Goal: Task Accomplishment & Management: Manage account settings

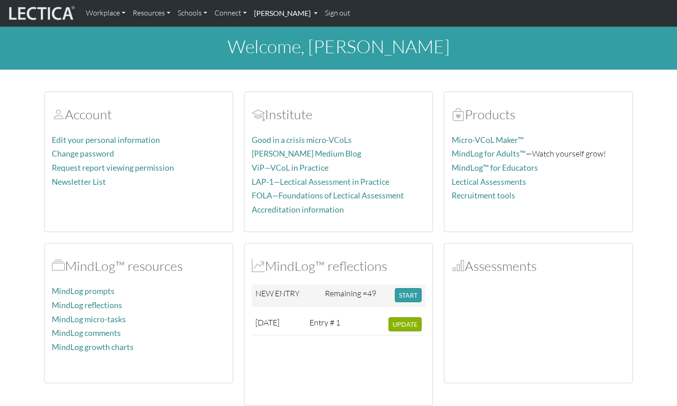
click at [267, 14] on link "[PERSON_NAME]" at bounding box center [285, 13] width 71 height 19
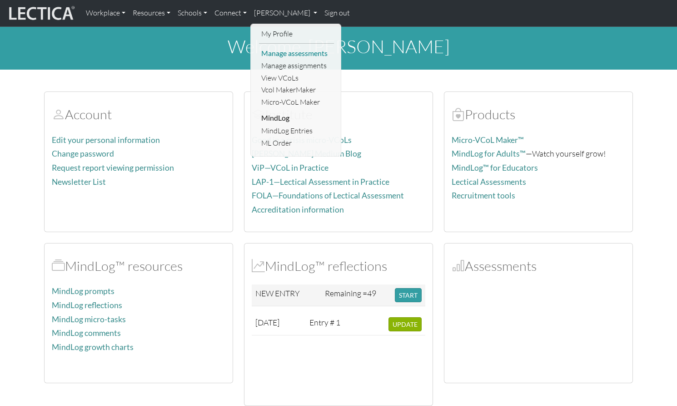
click at [290, 50] on link "Manage assessments" at bounding box center [296, 53] width 75 height 12
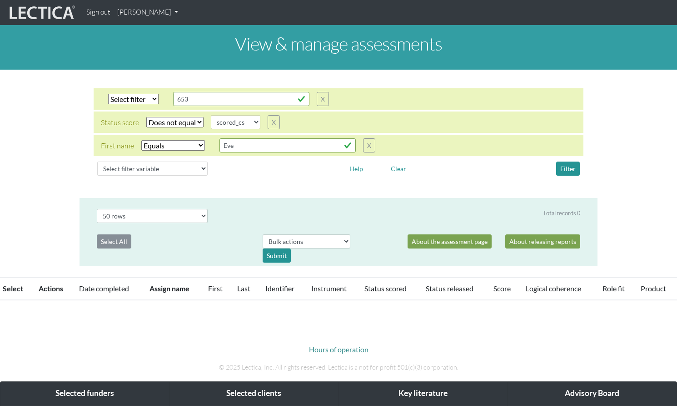
select select "not_iexact"
select select "scored_cs"
select select "iexact"
select select "50"
click at [268, 115] on button "X" at bounding box center [274, 122] width 12 height 14
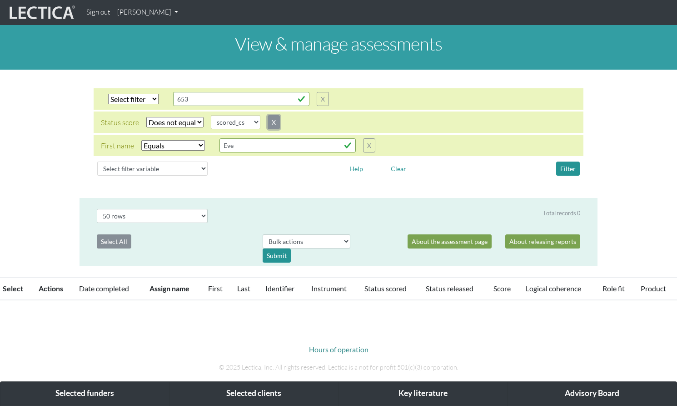
select select "iexact"
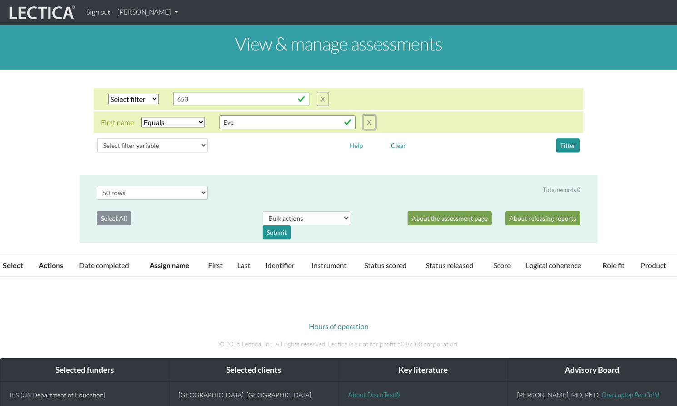
drag, startPoint x: 361, startPoint y: 117, endPoint x: 330, endPoint y: 102, distance: 34.2
click at [363, 115] on button "X" at bounding box center [369, 122] width 12 height 14
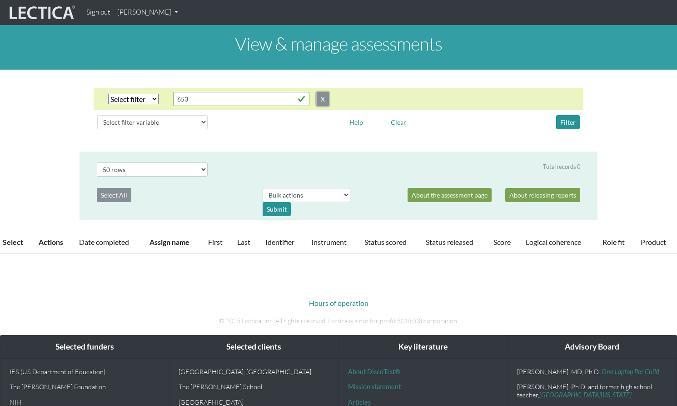
click at [321, 93] on button "X" at bounding box center [323, 99] width 12 height 14
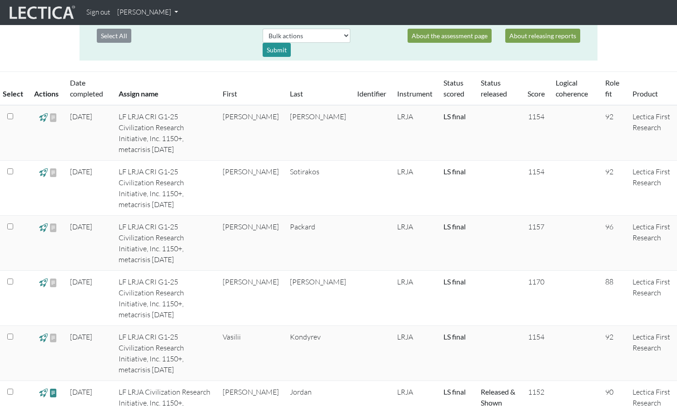
scroll to position [160, 0]
click at [41, 111] on span at bounding box center [43, 116] width 9 height 10
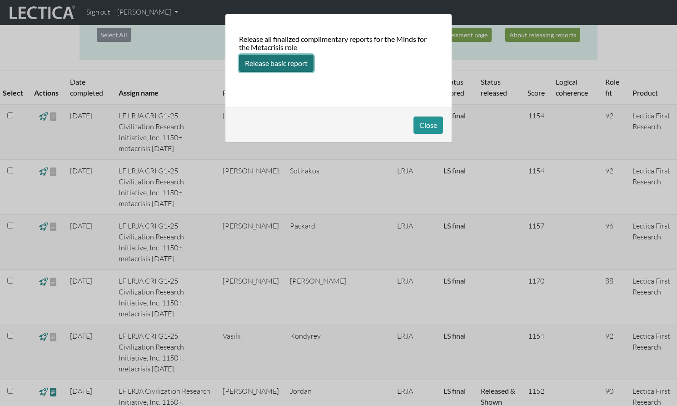
click at [278, 61] on button "Release basic report" at bounding box center [276, 63] width 75 height 17
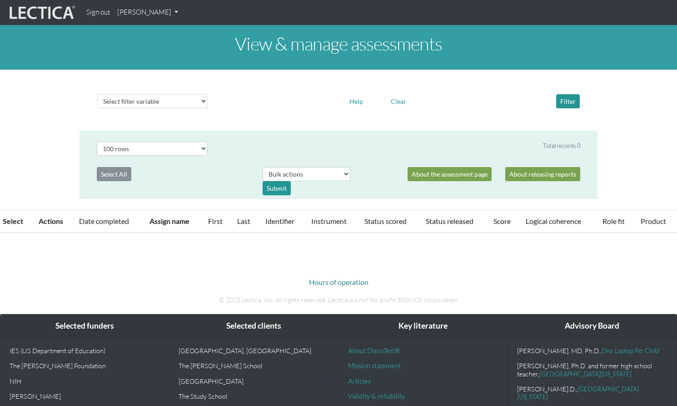
select select "100"
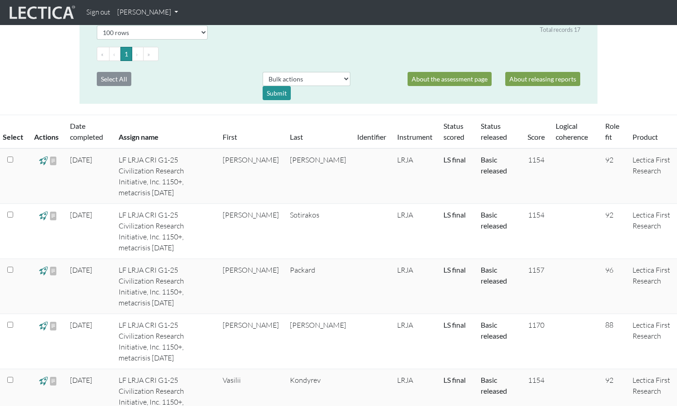
scroll to position [119, 0]
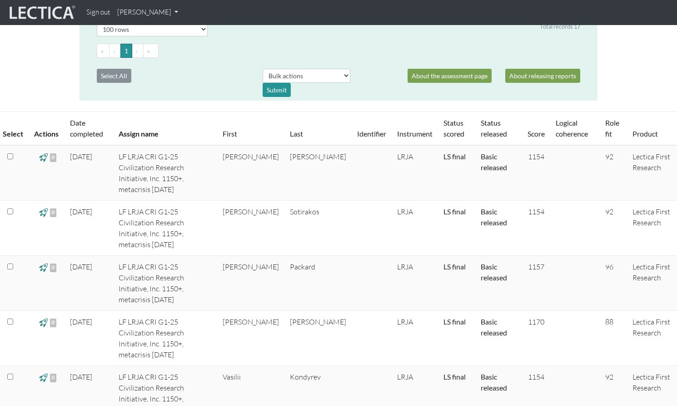
click at [481, 152] on link "Basic released" at bounding box center [494, 162] width 26 height 20
click at [50, 152] on span at bounding box center [53, 157] width 9 height 11
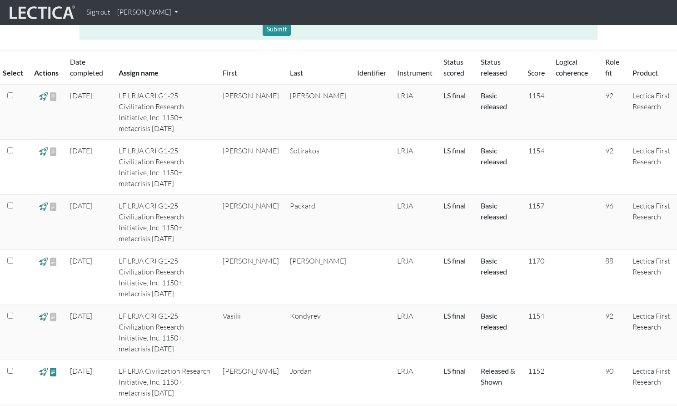
scroll to position [180, 0]
click at [50, 310] on span at bounding box center [53, 315] width 9 height 11
click at [49, 91] on div at bounding box center [53, 101] width 9 height 22
click at [51, 90] on div at bounding box center [53, 101] width 9 height 22
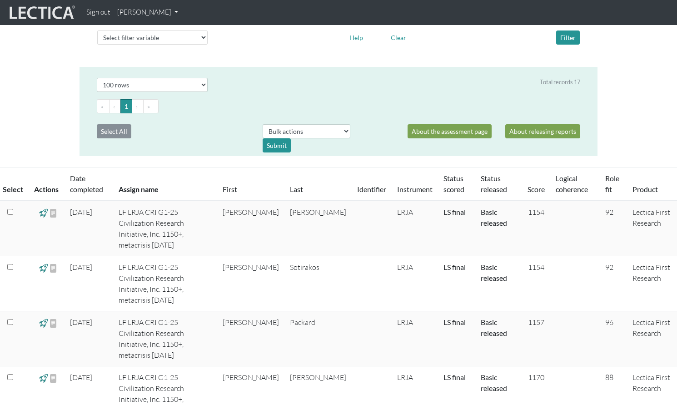
scroll to position [64, 0]
click at [476, 208] on td "Basic released" at bounding box center [499, 227] width 47 height 55
click at [481, 207] on link "Basic released" at bounding box center [494, 217] width 26 height 20
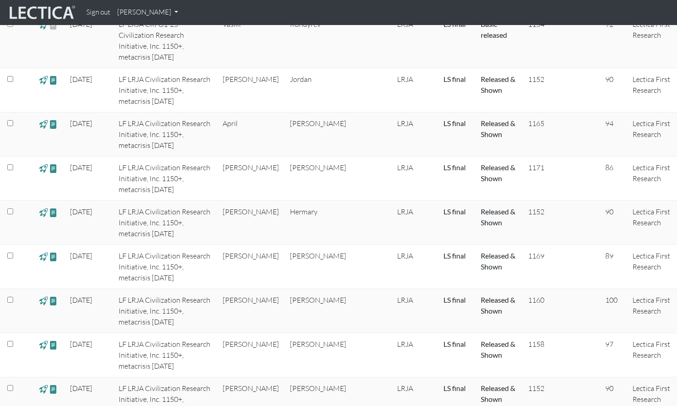
scroll to position [473, 0]
click at [50, 338] on span at bounding box center [53, 343] width 9 height 10
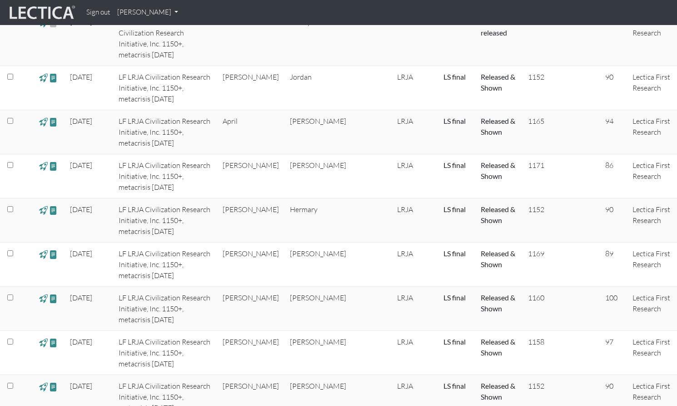
scroll to position [475, 0]
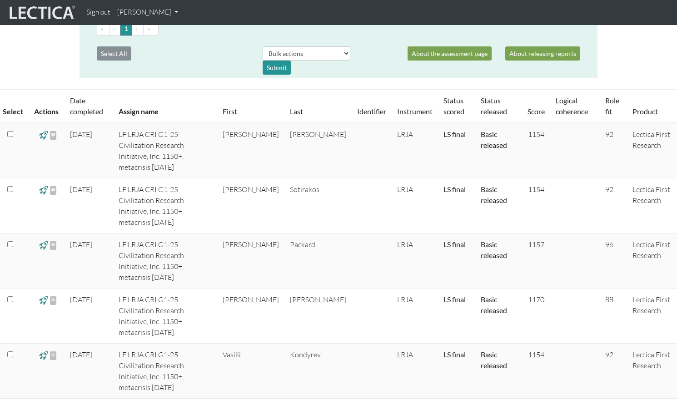
scroll to position [147, 0]
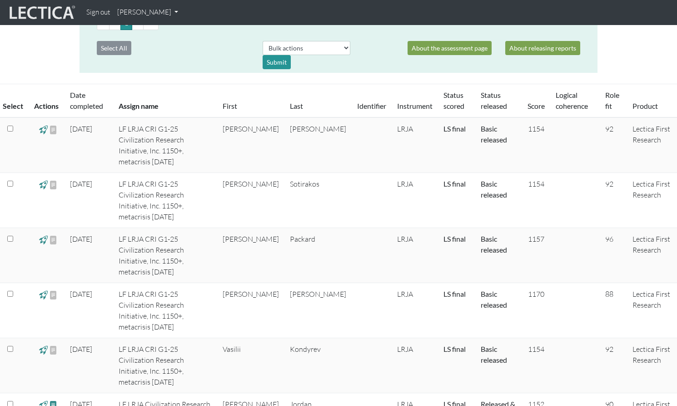
click at [42, 179] on span at bounding box center [43, 184] width 9 height 10
click at [52, 179] on span at bounding box center [53, 184] width 9 height 11
click at [49, 234] on span at bounding box center [53, 239] width 9 height 11
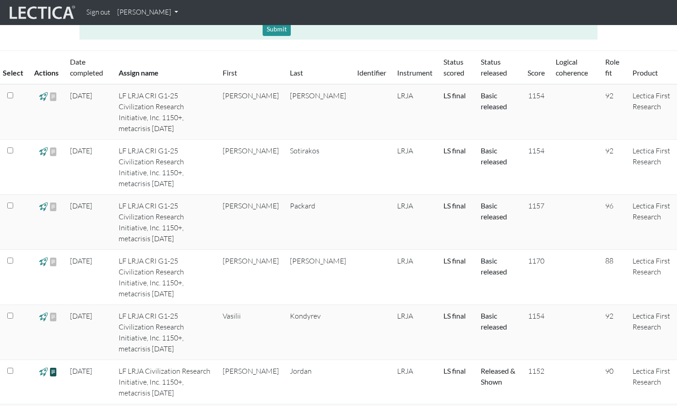
scroll to position [181, 0]
click at [50, 365] on span at bounding box center [53, 370] width 9 height 10
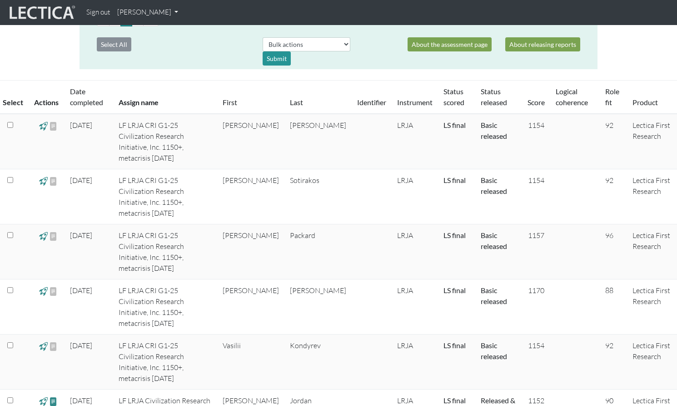
scroll to position [173, 0]
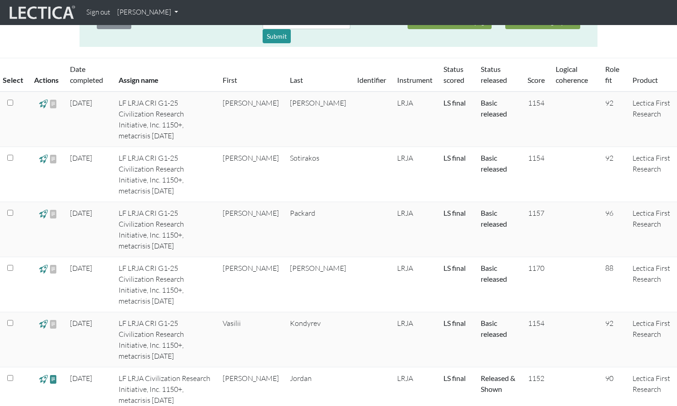
click at [42, 98] on span at bounding box center [43, 103] width 9 height 10
click at [50, 98] on span at bounding box center [53, 103] width 9 height 11
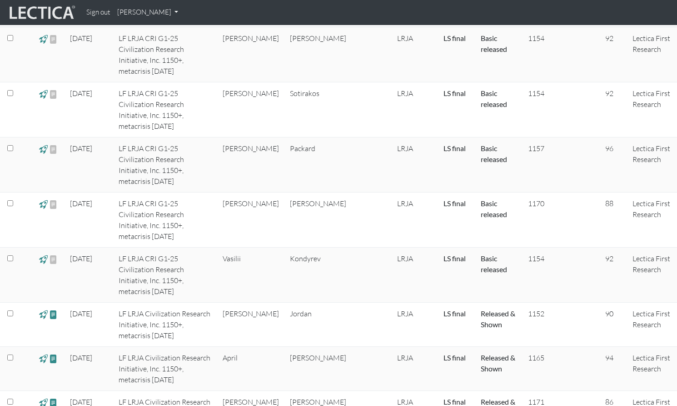
scroll to position [246, 0]
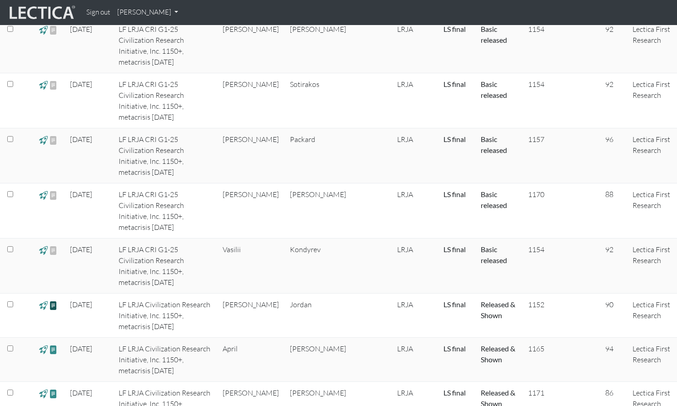
click at [51, 300] on span at bounding box center [53, 305] width 9 height 10
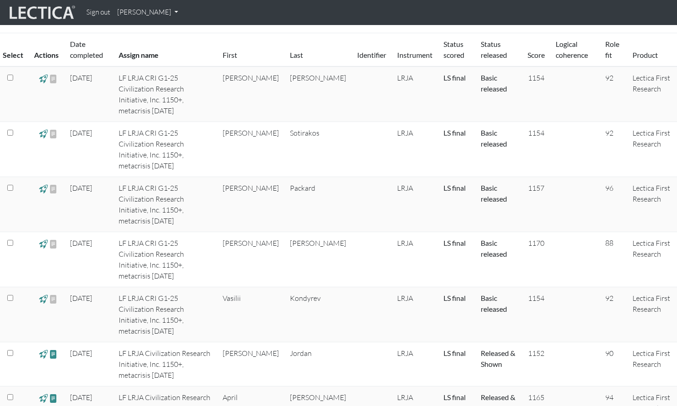
scroll to position [203, 0]
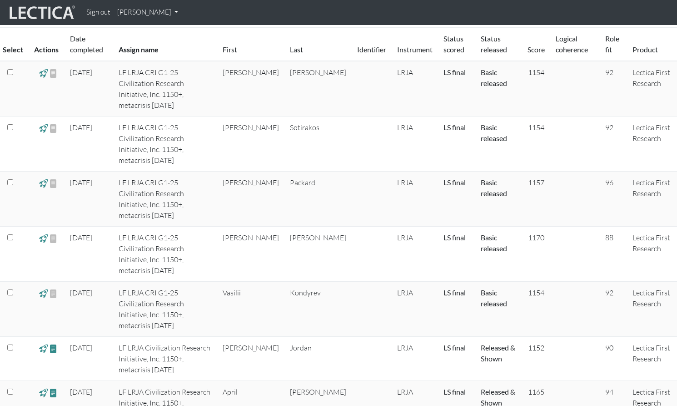
click at [484, 343] on link "Released & Shown" at bounding box center [498, 353] width 35 height 20
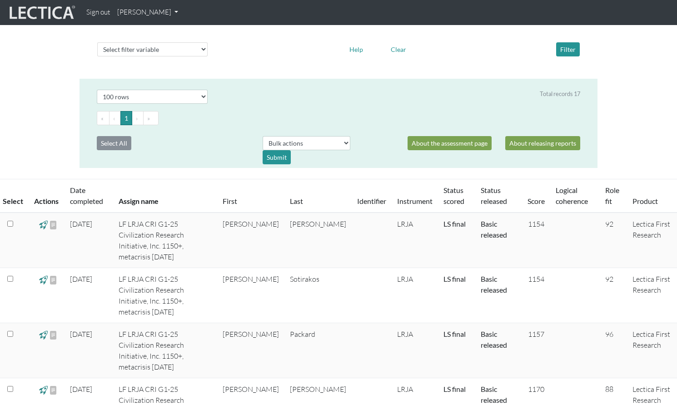
scroll to position [0, 0]
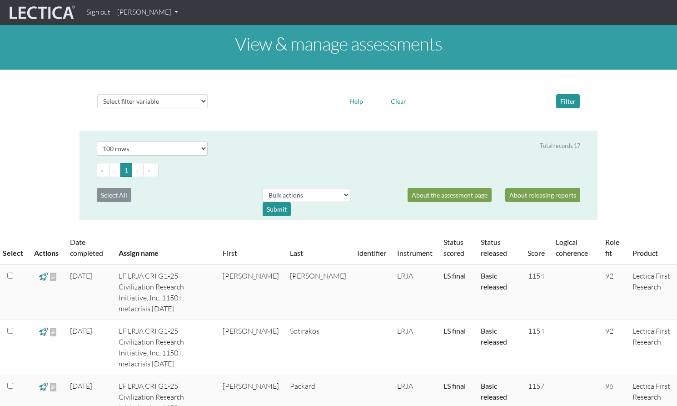
click at [165, 10] on link "[PERSON_NAME]" at bounding box center [148, 13] width 68 height 18
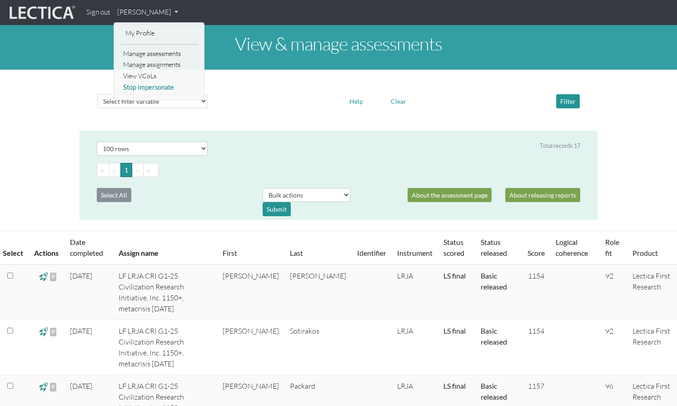
click at [134, 83] on link "Stop impersonate" at bounding box center [159, 87] width 77 height 11
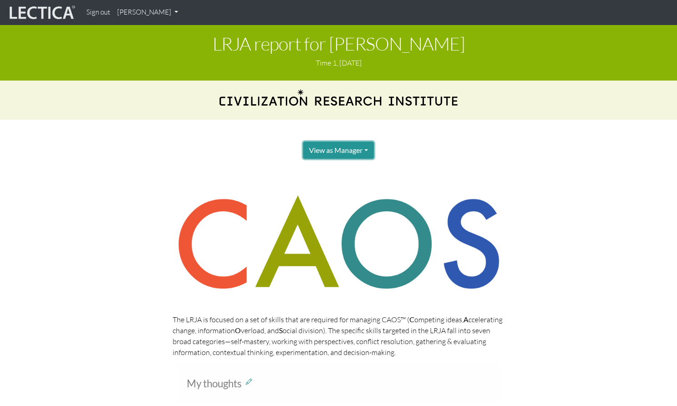
click at [326, 146] on button "View as Manager" at bounding box center [338, 149] width 71 height 17
drag, startPoint x: 109, startPoint y: 174, endPoint x: 65, endPoint y: 179, distance: 43.9
click at [335, 141] on button "View as Manager" at bounding box center [338, 149] width 71 height 17
click at [337, 174] on link "Test-taker" at bounding box center [349, 179] width 73 height 11
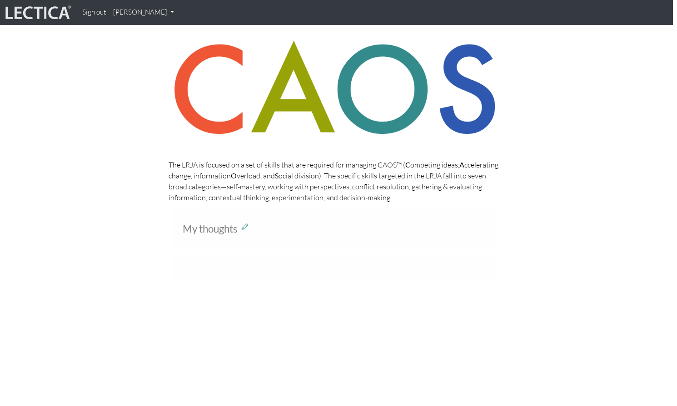
scroll to position [0, 4]
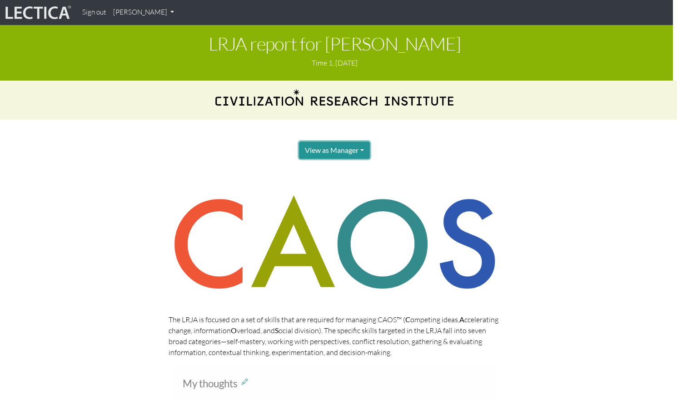
click at [343, 141] on button "View as Manager" at bounding box center [334, 149] width 71 height 17
click at [316, 174] on link "Test-taker" at bounding box center [345, 179] width 73 height 11
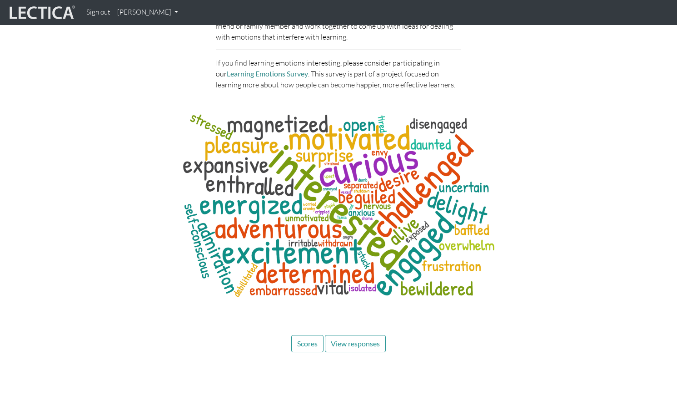
scroll to position [2573, 0]
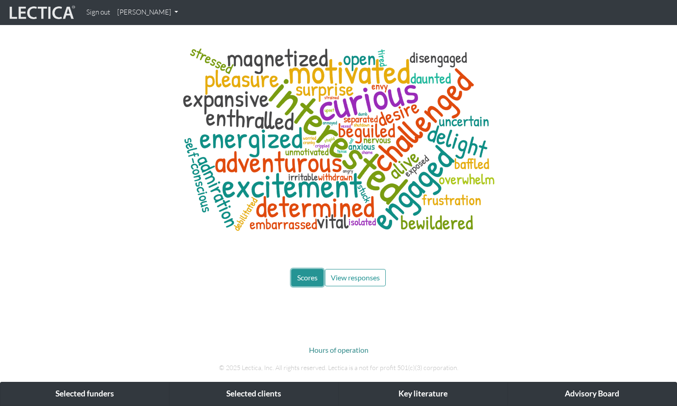
click at [308, 273] on span "Scores" at bounding box center [307, 277] width 20 height 9
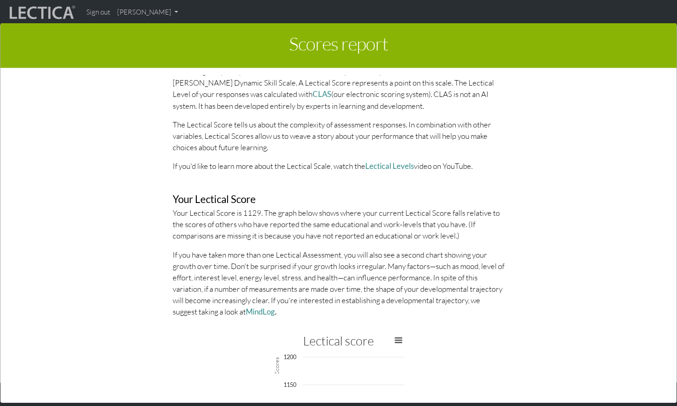
scroll to position [0, 0]
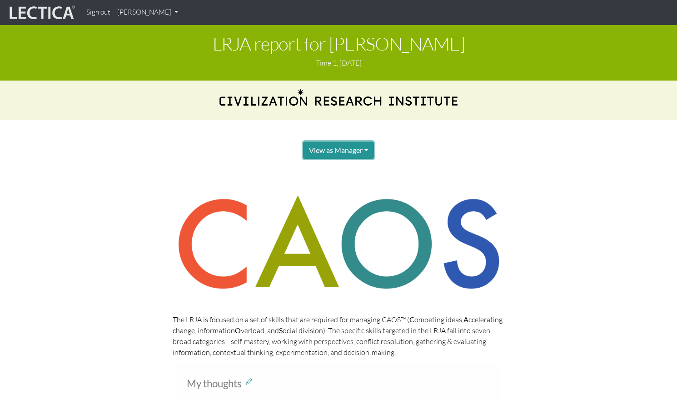
click at [352, 141] on button "View as Manager" at bounding box center [338, 149] width 71 height 17
click at [326, 163] on link "Manager" at bounding box center [349, 168] width 73 height 11
click at [344, 145] on button "View as Manager" at bounding box center [338, 149] width 71 height 17
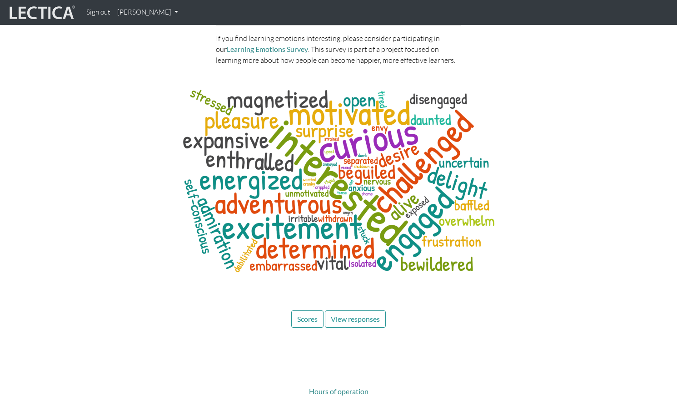
scroll to position [2503, 0]
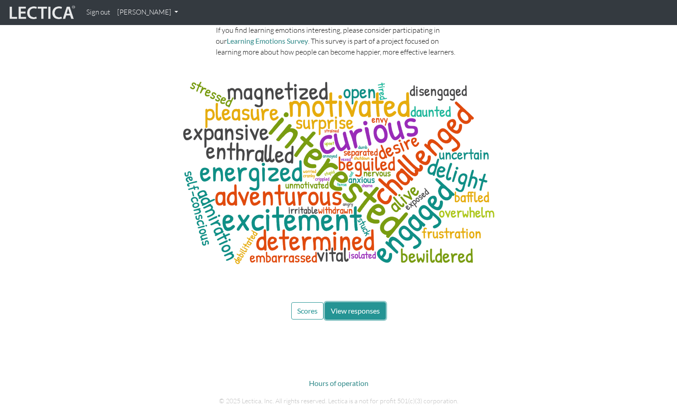
click at [360, 306] on span "View responses" at bounding box center [355, 310] width 49 height 9
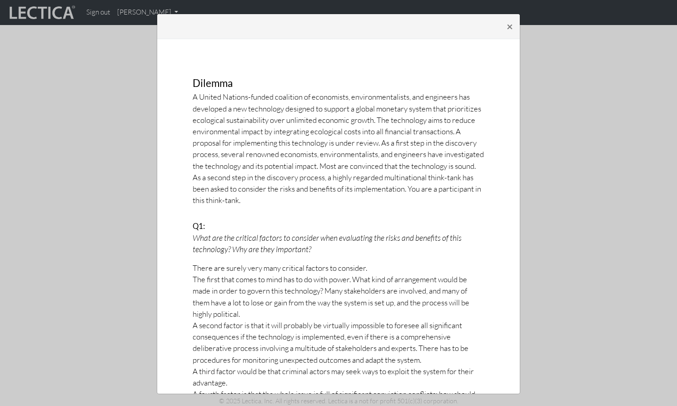
click at [594, 90] on div "× Dilemma A United Nations-funded coalition of economists, environmentalists, a…" at bounding box center [338, 203] width 677 height 406
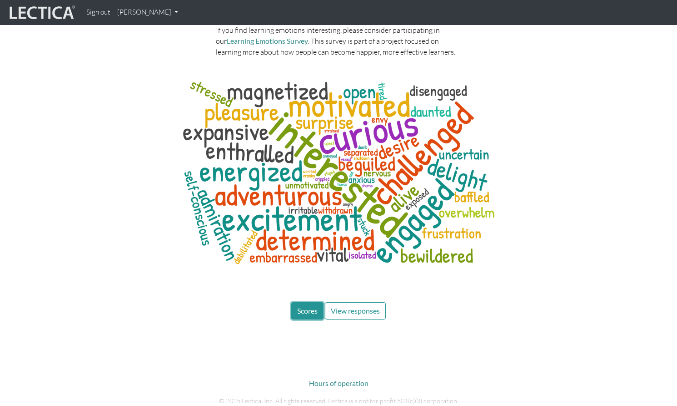
click at [310, 306] on span "Scores" at bounding box center [307, 310] width 20 height 9
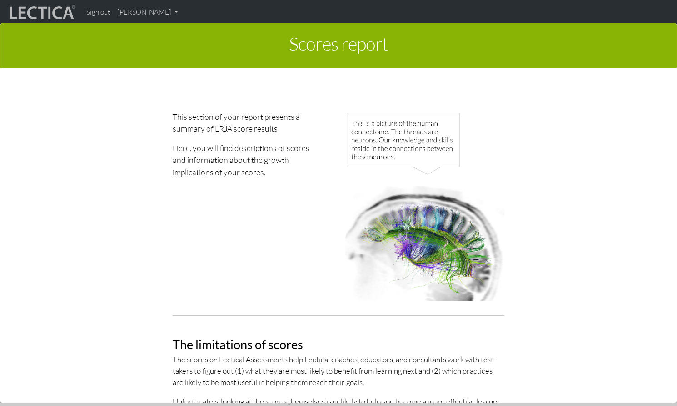
scroll to position [0, 0]
click at [97, 16] on div "Scores report × This section of your report presents a summary of LRJA score re…" at bounding box center [338, 212] width 677 height 406
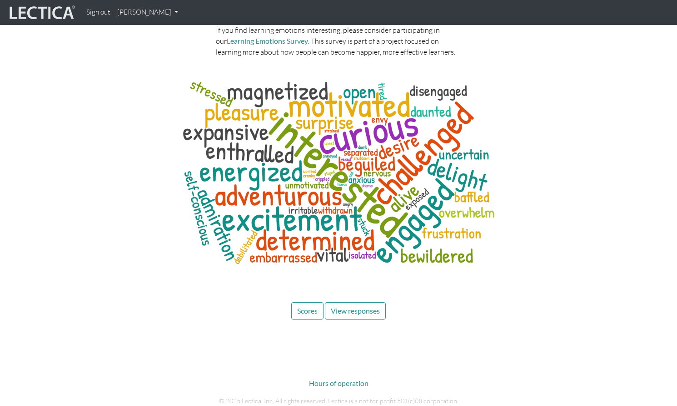
click at [131, 14] on link "[PERSON_NAME]" at bounding box center [148, 13] width 68 height 18
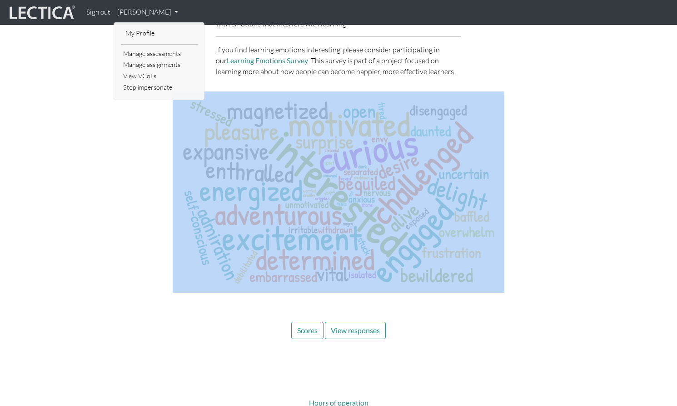
drag, startPoint x: 228, startPoint y: 158, endPoint x: 228, endPoint y: 153, distance: 5.0
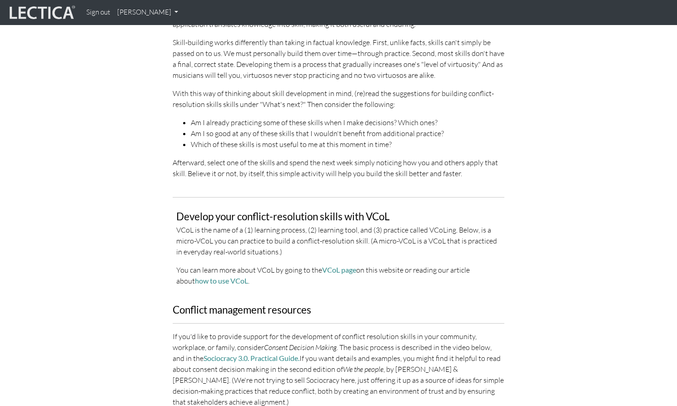
scroll to position [1299, 0]
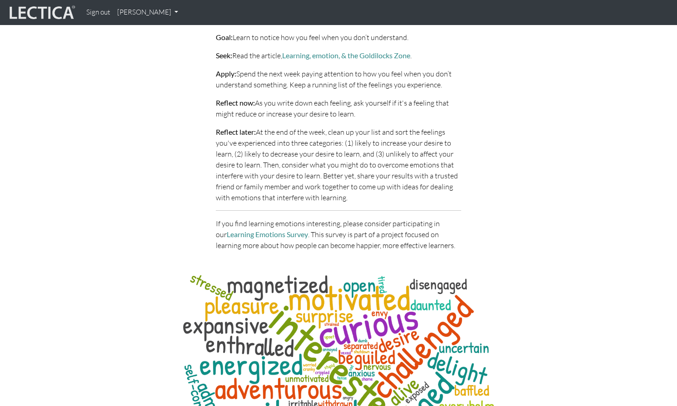
scroll to position [2508, 0]
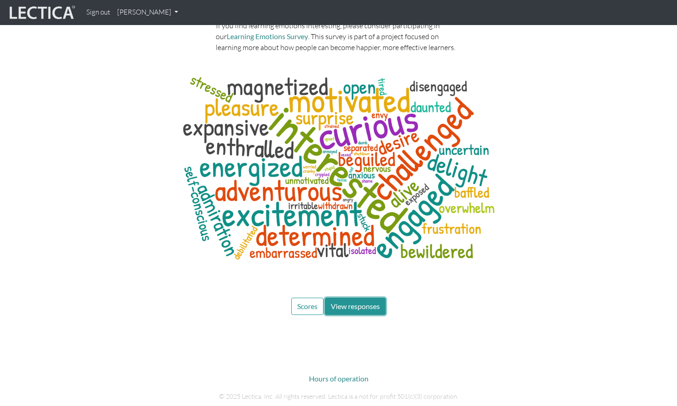
click at [359, 301] on span "View responses" at bounding box center [355, 305] width 49 height 9
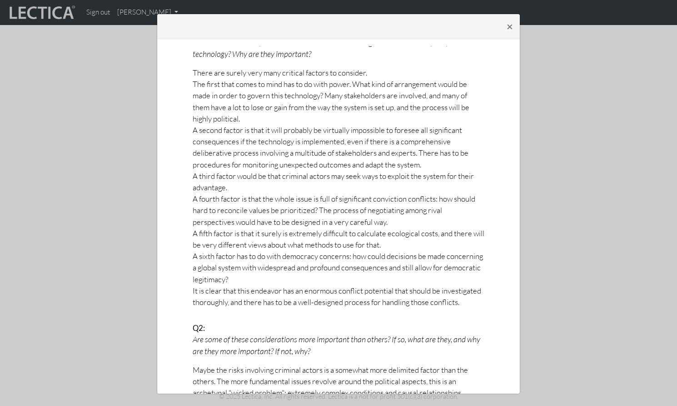
scroll to position [0, 0]
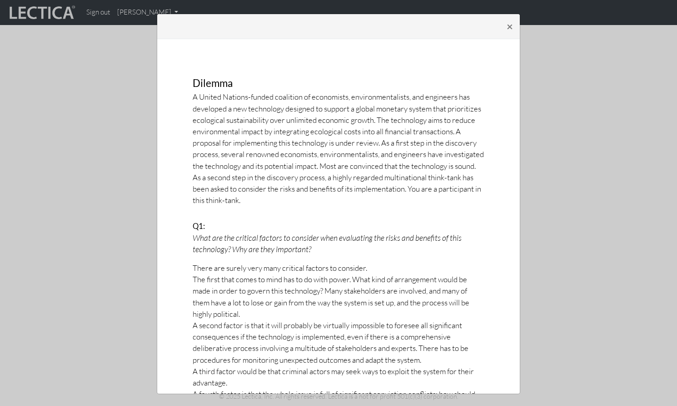
click at [80, 147] on div "× Dilemma A United Nations-funded coalition of economists, environmentalists, a…" at bounding box center [338, 203] width 677 height 406
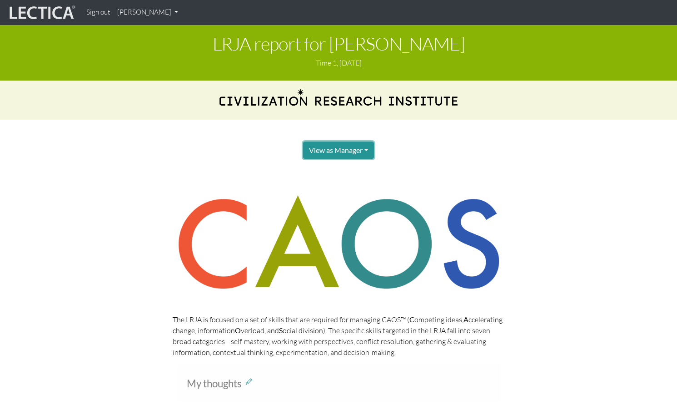
click at [338, 144] on button "View as Manager" at bounding box center [338, 149] width 71 height 17
click at [333, 174] on link "Test-taker" at bounding box center [349, 179] width 73 height 11
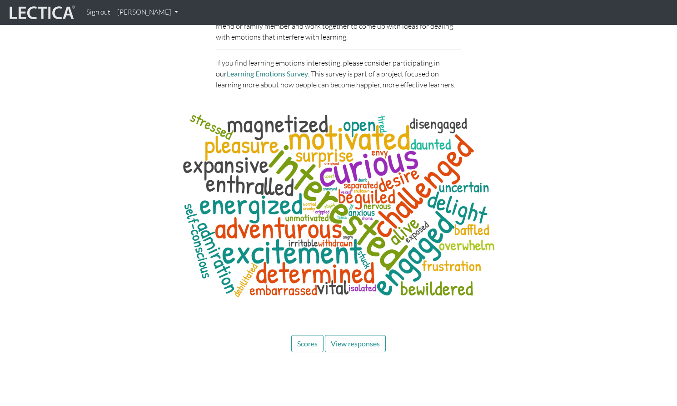
scroll to position [2508, 0]
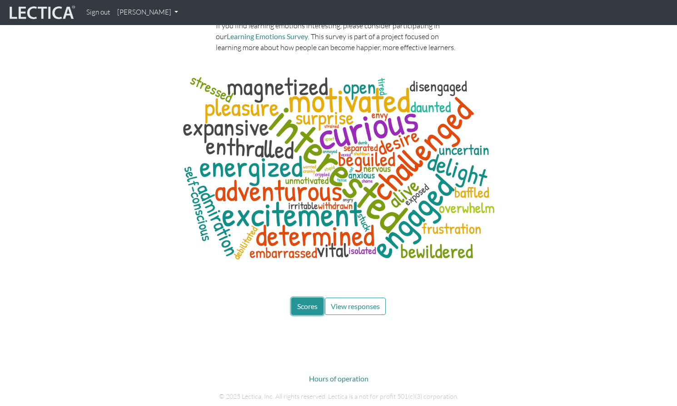
click at [307, 301] on span "Scores" at bounding box center [307, 305] width 20 height 9
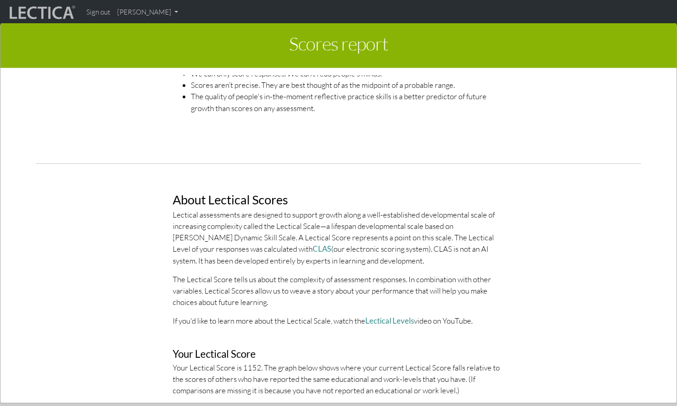
scroll to position [0, 0]
